Goal: Entertainment & Leisure: Consume media (video, audio)

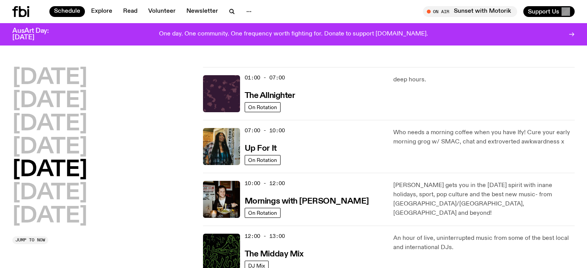
scroll to position [39, 0]
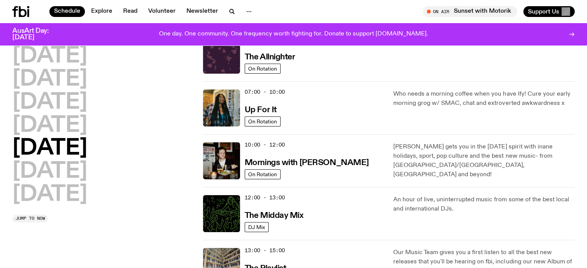
drag, startPoint x: 0, startPoint y: 0, endPoint x: 279, endPoint y: 111, distance: 300.3
click at [279, 111] on div "07:00 - 10:00 Up For It" at bounding box center [315, 108] width 140 height 37
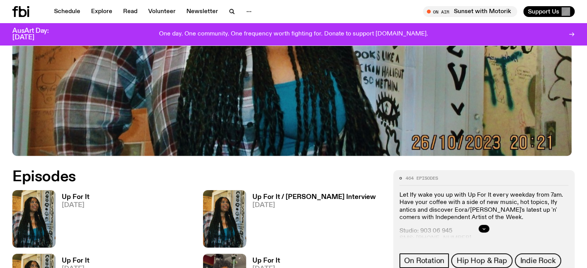
scroll to position [345, 0]
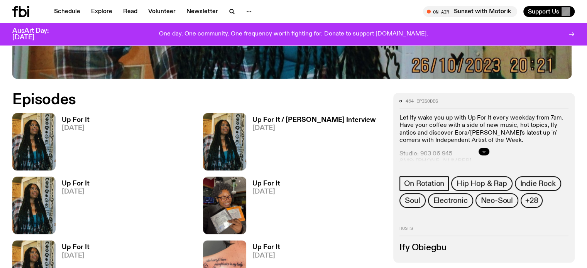
click at [74, 125] on span "10.10.25" at bounding box center [76, 128] width 28 height 7
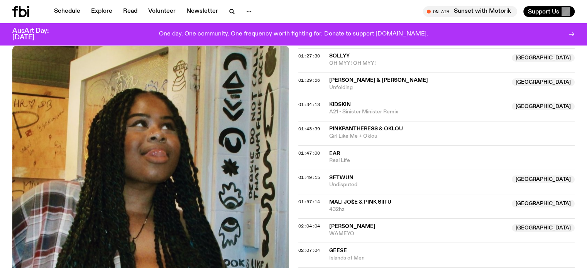
scroll to position [539, 0]
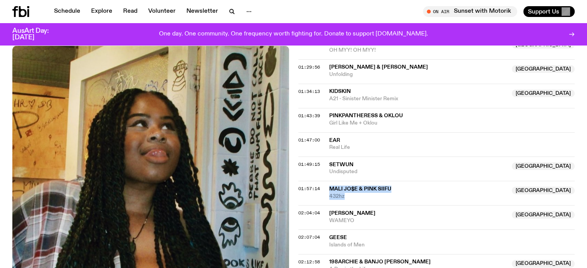
drag, startPoint x: 330, startPoint y: 186, endPoint x: 345, endPoint y: 193, distance: 17.4
click at [345, 193] on div "MALI JO$E & Pink Siifu Australia 432hz" at bounding box center [418, 193] width 178 height 15
drag, startPoint x: 329, startPoint y: 115, endPoint x: 377, endPoint y: 123, distance: 48.6
click at [377, 123] on div "PinkPantheress & Oklou Girl Like Me + Oklou" at bounding box center [452, 119] width 246 height 15
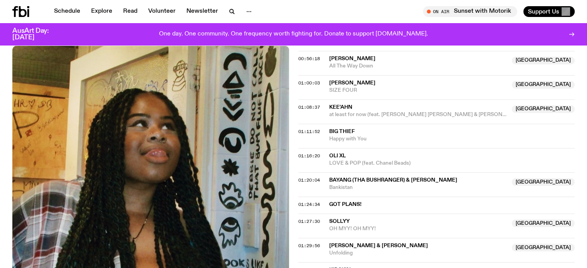
scroll to position [384, 0]
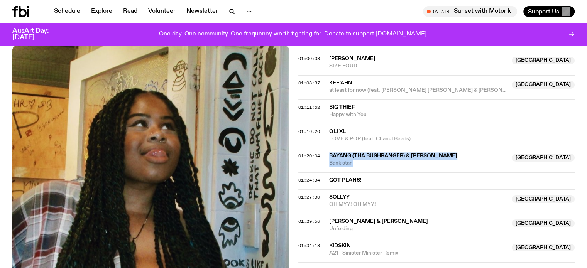
drag, startPoint x: 330, startPoint y: 152, endPoint x: 355, endPoint y: 160, distance: 26.7
click at [355, 160] on div "BAYANG (tha Bushranger) & Nerdie NSW Bankistan" at bounding box center [418, 159] width 178 height 15
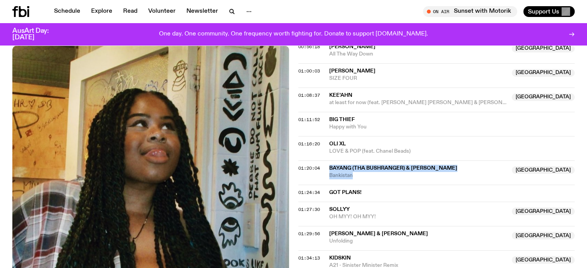
scroll to position [423, 0]
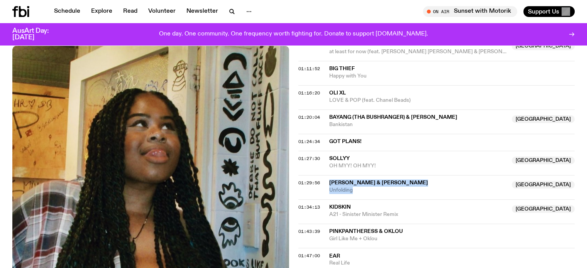
drag, startPoint x: 330, startPoint y: 179, endPoint x: 355, endPoint y: 188, distance: 27.1
click at [355, 188] on div "Bhairavi Raman & Nanthesh Sivarajah Australia Unfolding" at bounding box center [418, 186] width 178 height 15
